Goal: Task Accomplishment & Management: Use online tool/utility

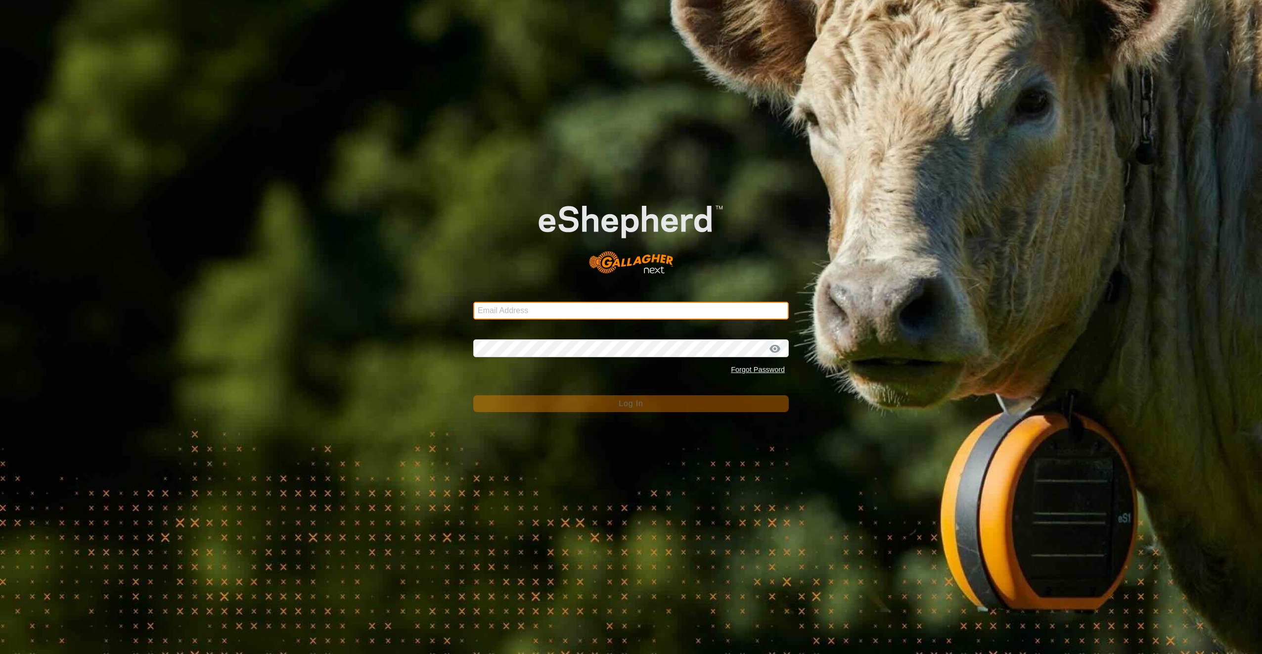
type input "[PERSON_NAME][EMAIL_ADDRESS][PERSON_NAME][DOMAIN_NAME]"
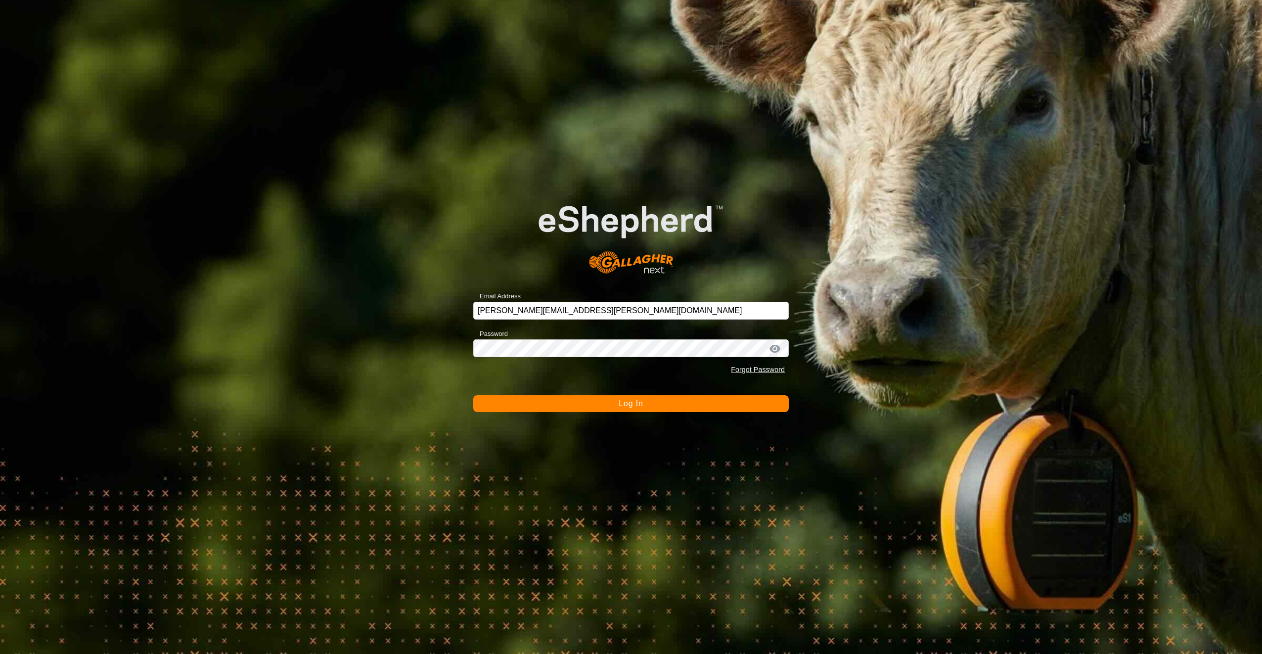
click at [614, 408] on button "Log In" at bounding box center [630, 403] width 315 height 17
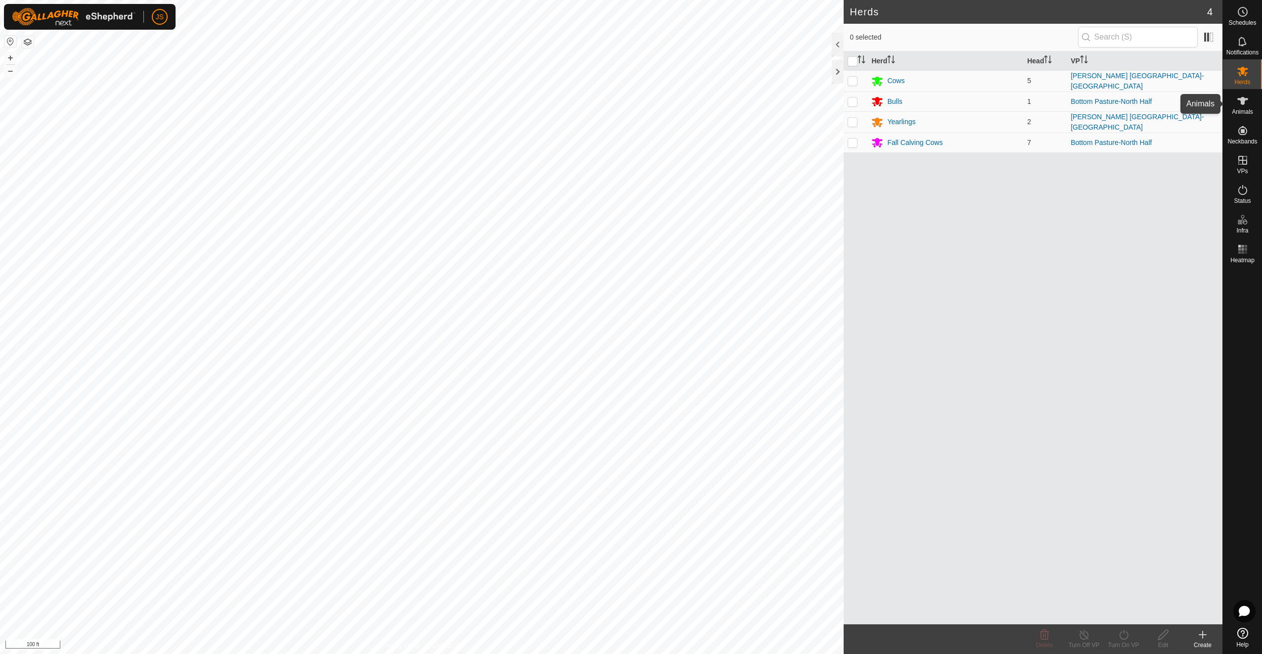
click at [1243, 101] on icon at bounding box center [1242, 101] width 11 height 8
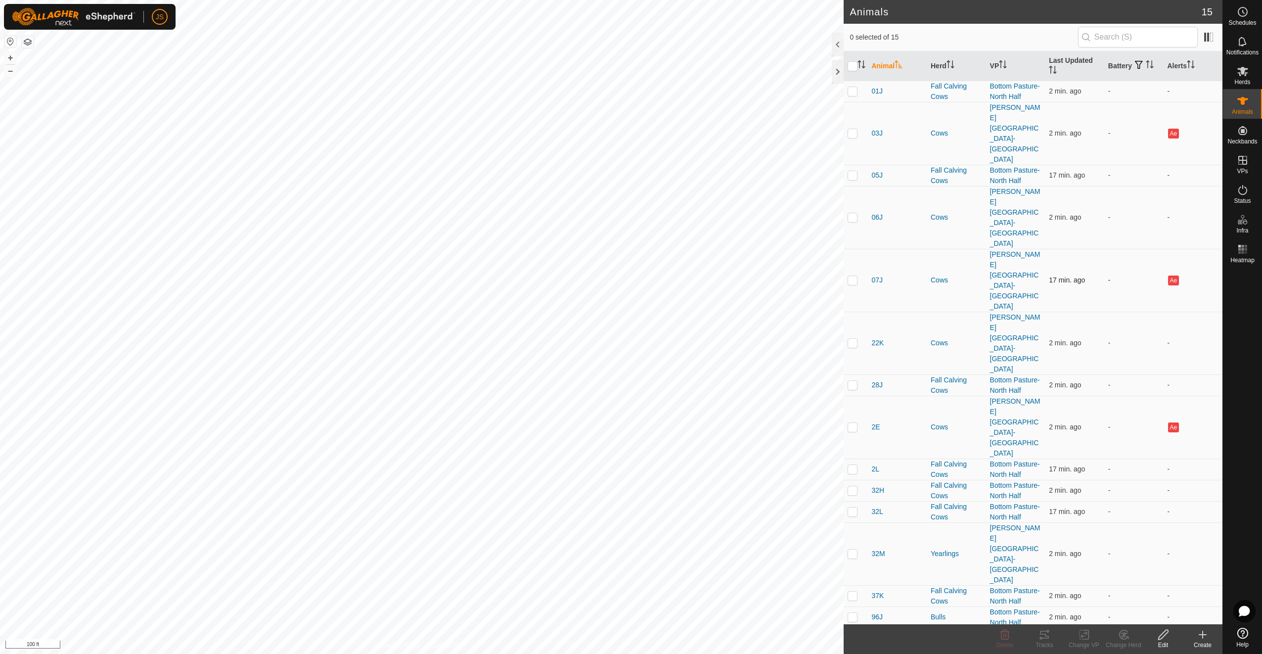
click at [857, 276] on p-checkbox at bounding box center [852, 280] width 10 height 8
checkbox input "true"
click at [852, 423] on p-checkbox at bounding box center [852, 427] width 10 height 8
checkbox input "true"
click at [855, 129] on p-checkbox at bounding box center [852, 133] width 10 height 8
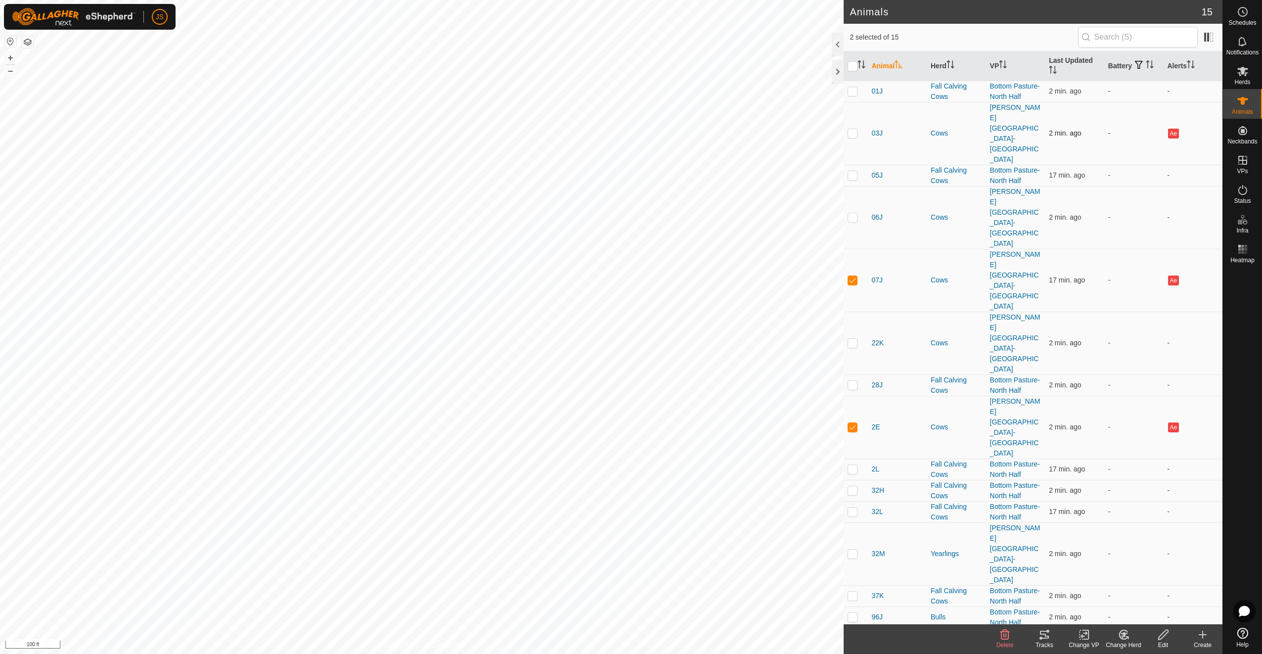
checkbox input "true"
click at [1051, 634] on tracks-svg-icon at bounding box center [1045, 634] width 40 height 12
